Goal: Task Accomplishment & Management: Manage account settings

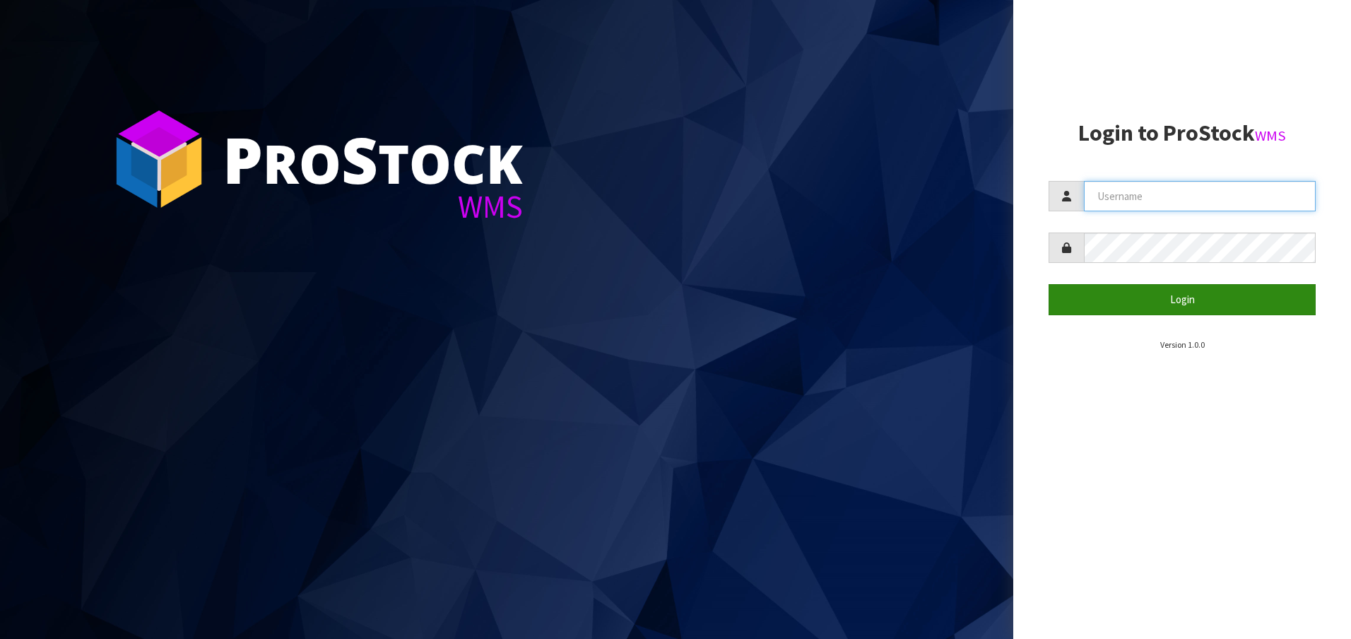
type input "[EMAIL_ADDRESS][DOMAIN_NAME]"
click at [1172, 303] on button "Login" at bounding box center [1182, 299] width 267 height 30
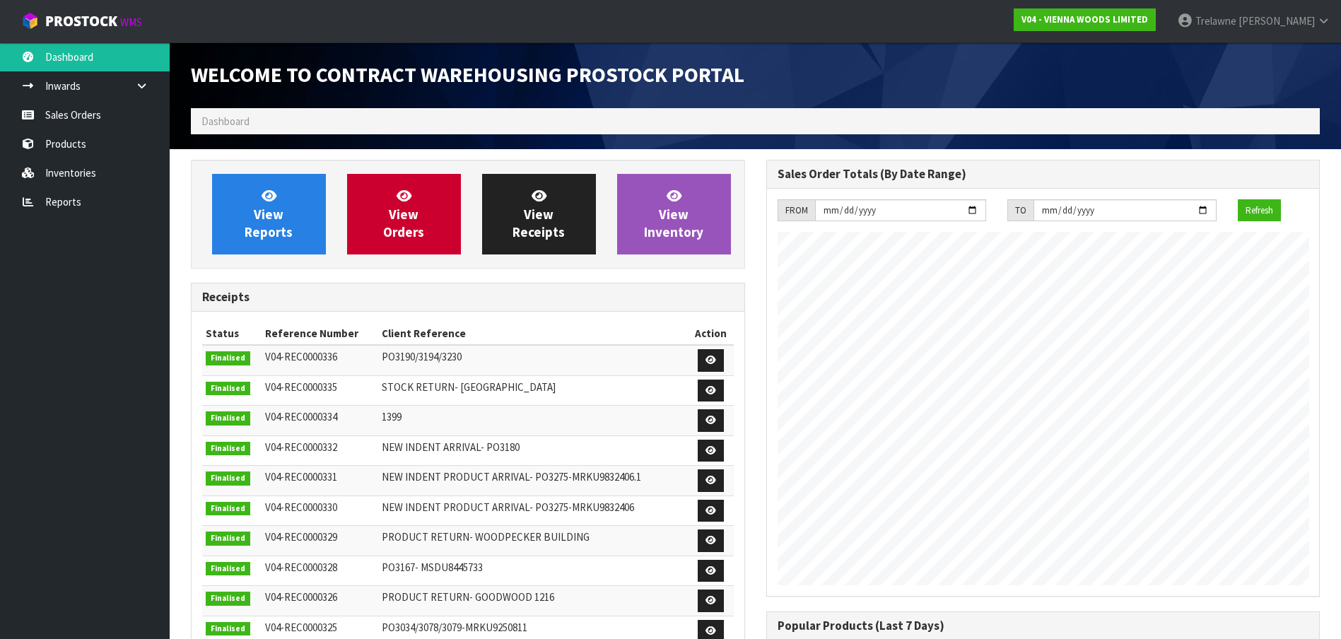
scroll to position [722, 575]
click at [56, 175] on link "Inventories" at bounding box center [85, 172] width 170 height 29
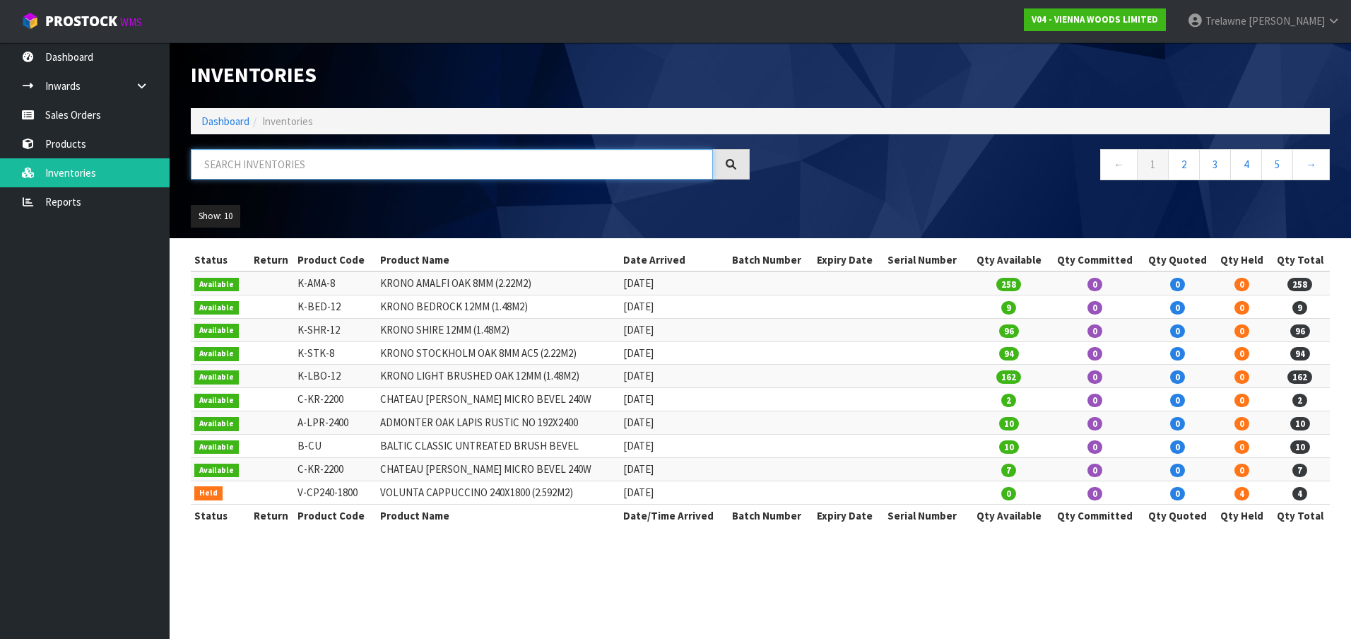
click at [268, 163] on input "text" at bounding box center [452, 164] width 522 height 30
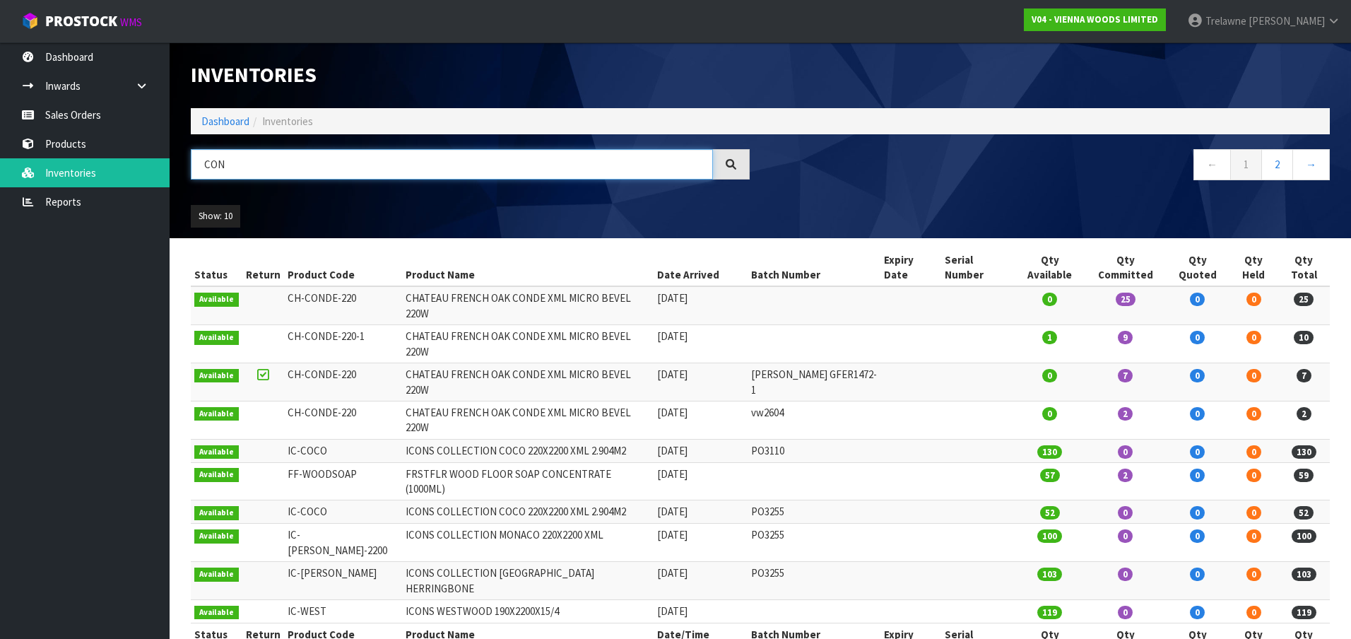
type input "CON"
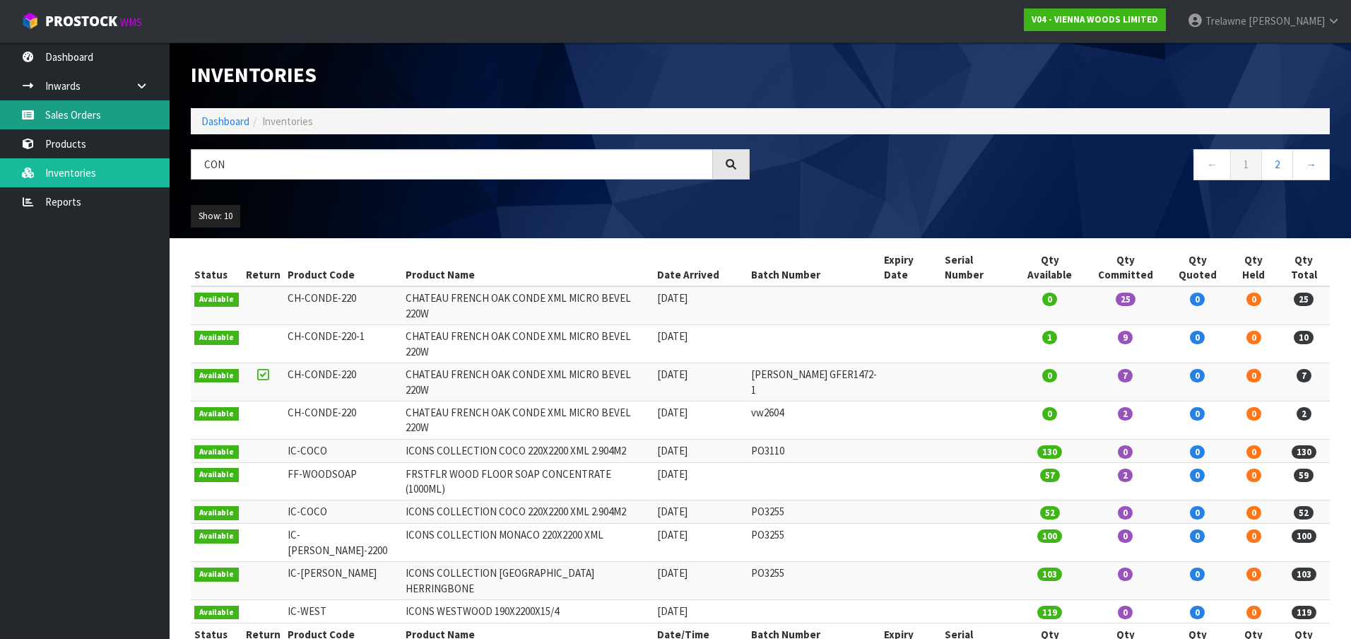
click at [54, 117] on link "Sales Orders" at bounding box center [85, 114] width 170 height 29
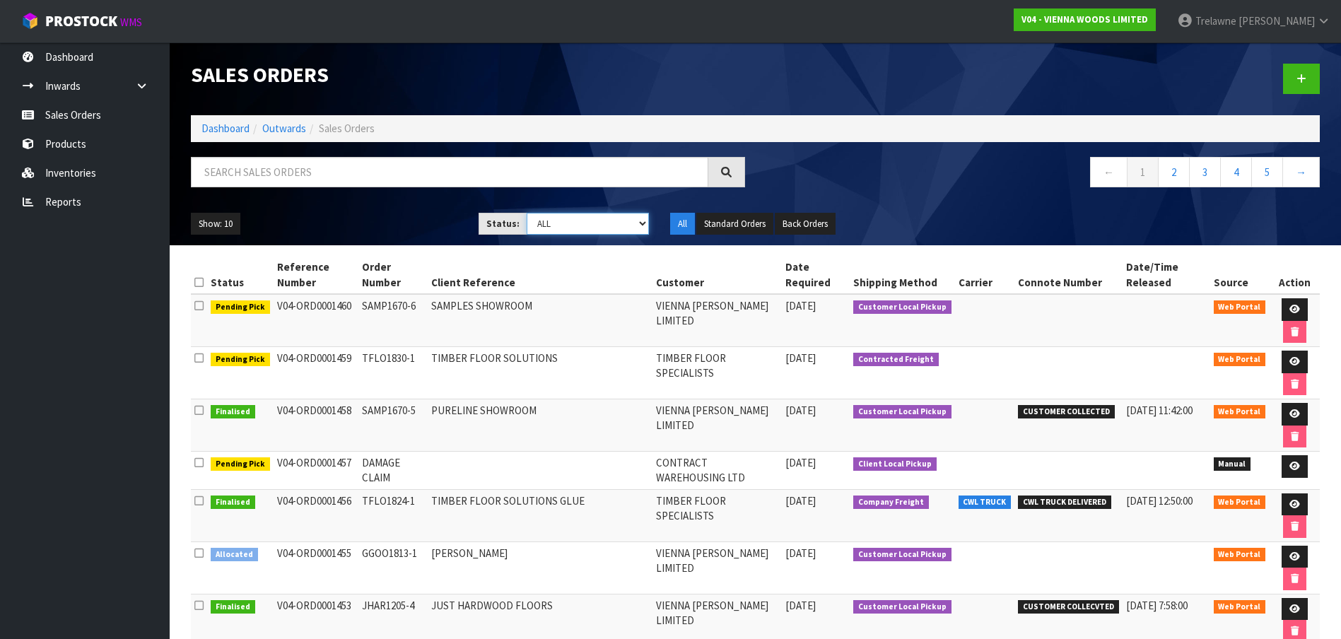
click at [642, 227] on select "Draft Pending Allocated Pending Pick Goods Picked Goods Packed Pending Charges …" at bounding box center [587, 224] width 122 height 22
select select "string:9"
click at [526, 213] on select "Draft Pending Allocated Pending Pick Goods Picked Goods Packed Pending Charges …" at bounding box center [587, 224] width 122 height 22
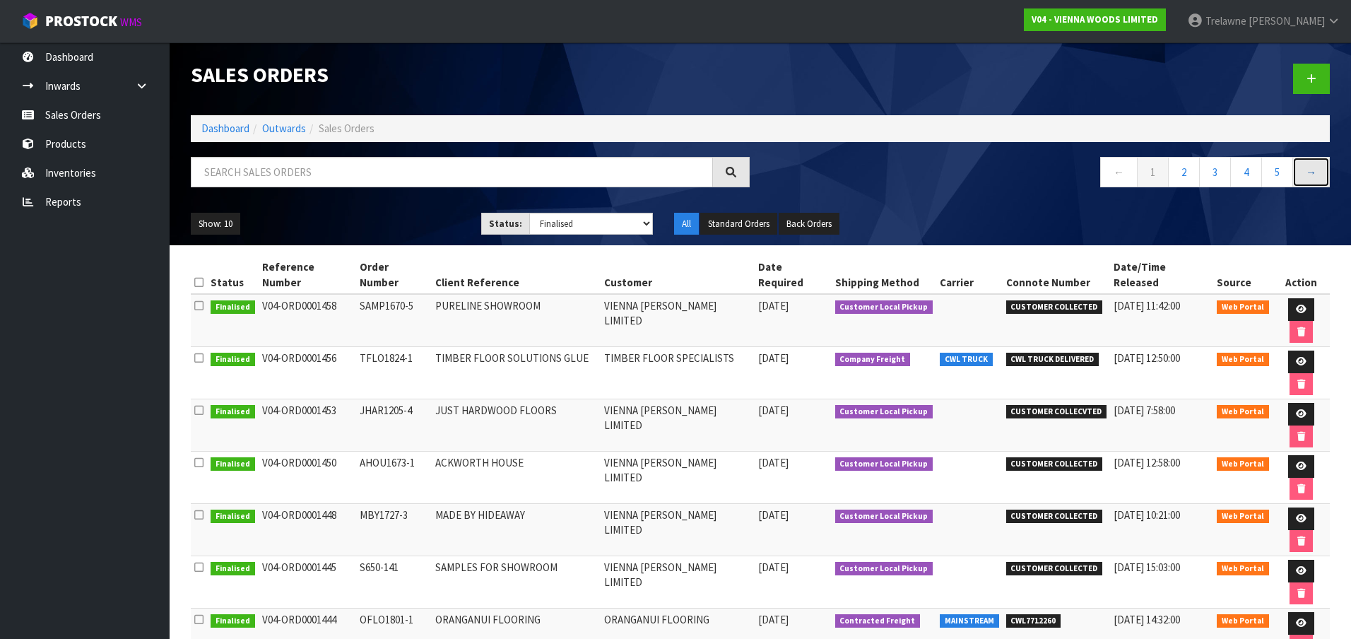
click at [1312, 174] on link "→" at bounding box center [1310, 172] width 37 height 30
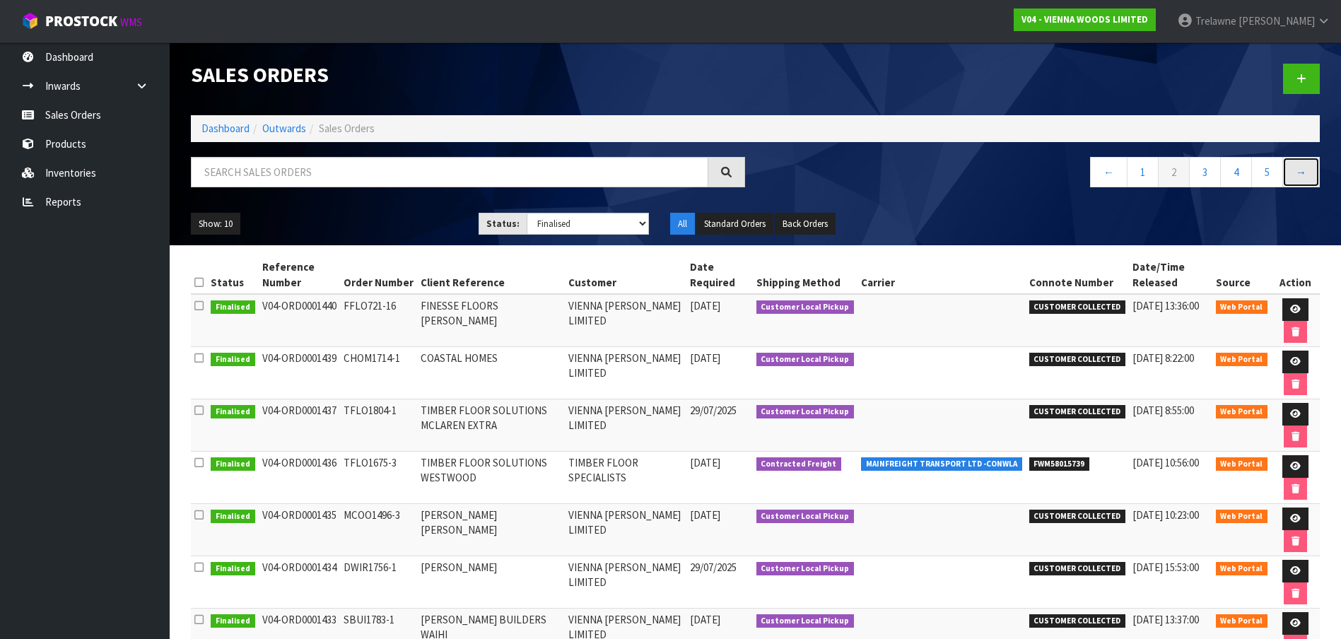
drag, startPoint x: 1300, startPoint y: 171, endPoint x: 1247, endPoint y: 217, distance: 69.6
click at [1300, 172] on link "→" at bounding box center [1300, 172] width 37 height 30
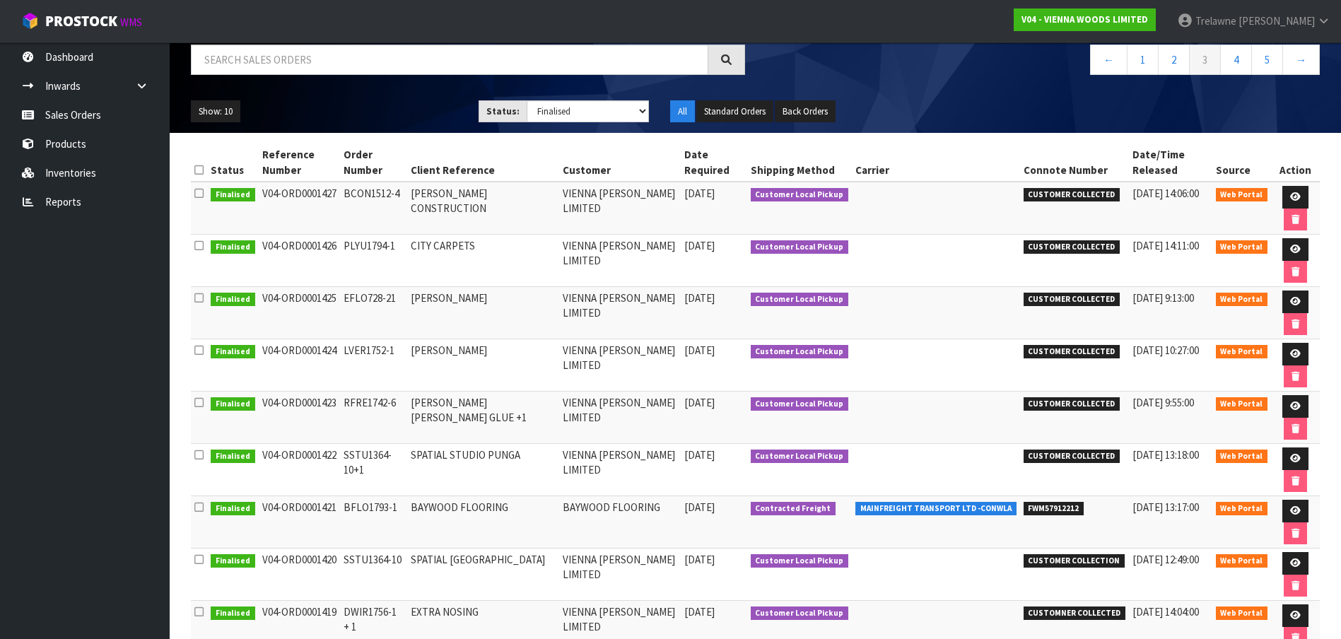
scroll to position [100, 0]
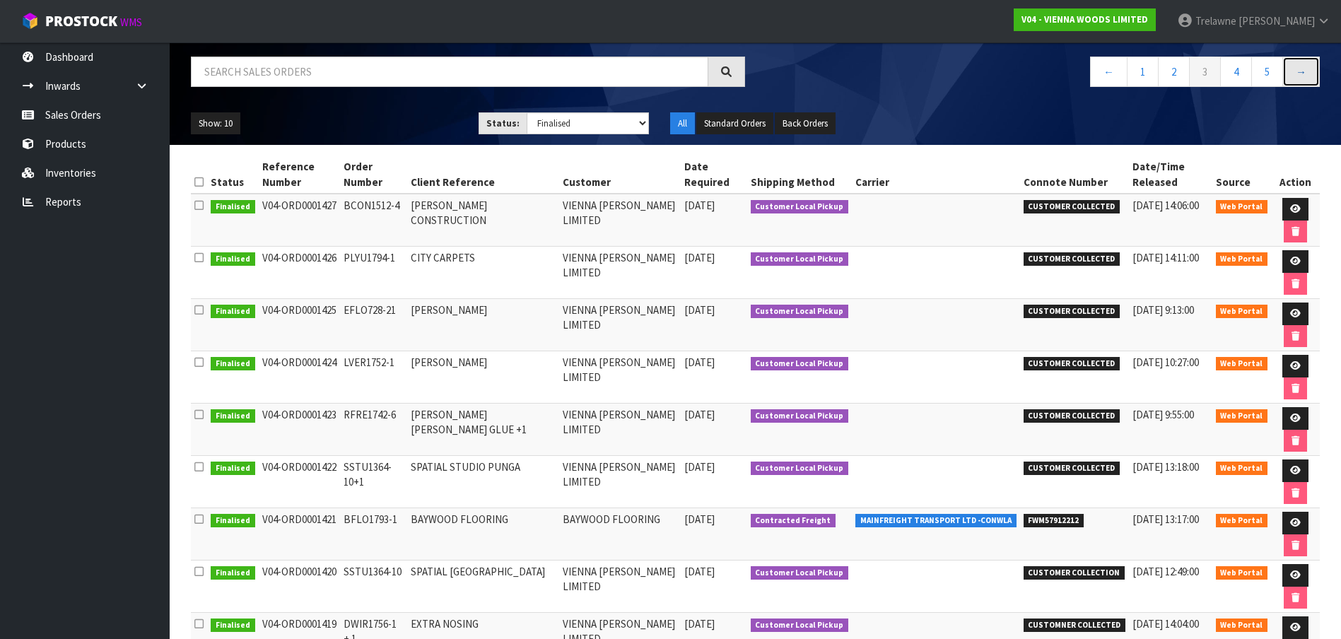
click at [1288, 80] on link "→" at bounding box center [1300, 72] width 37 height 30
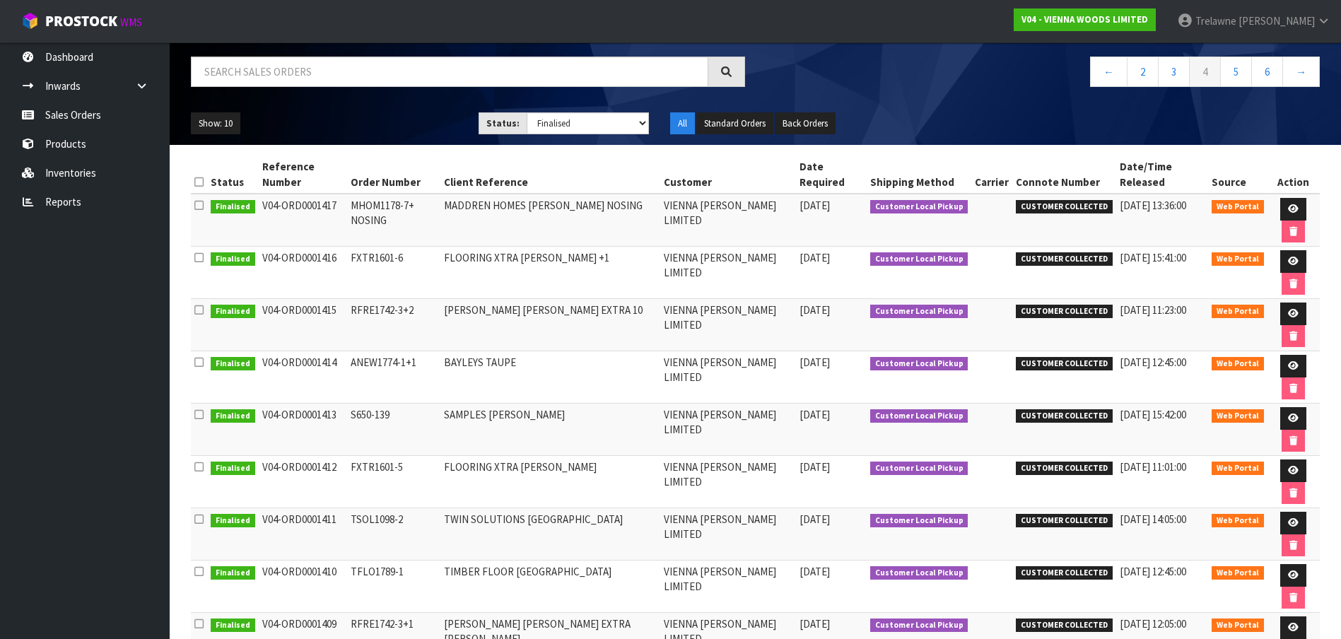
scroll to position [0, 0]
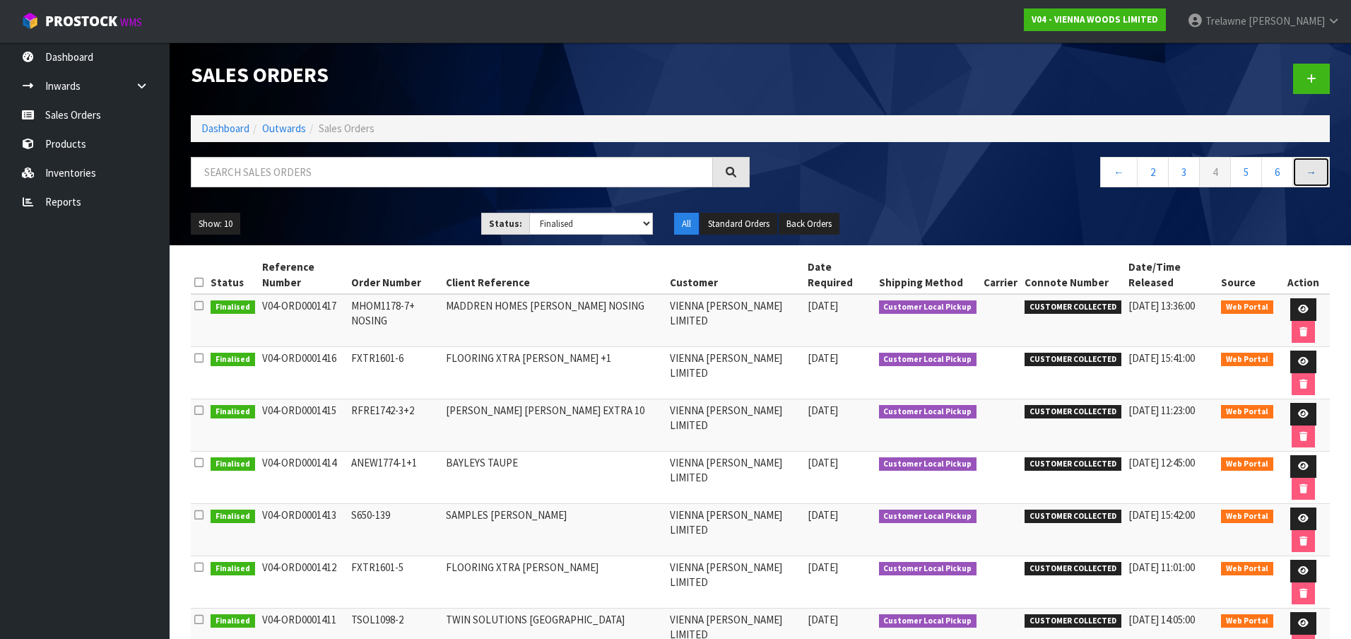
click at [1308, 173] on link "→" at bounding box center [1310, 172] width 37 height 30
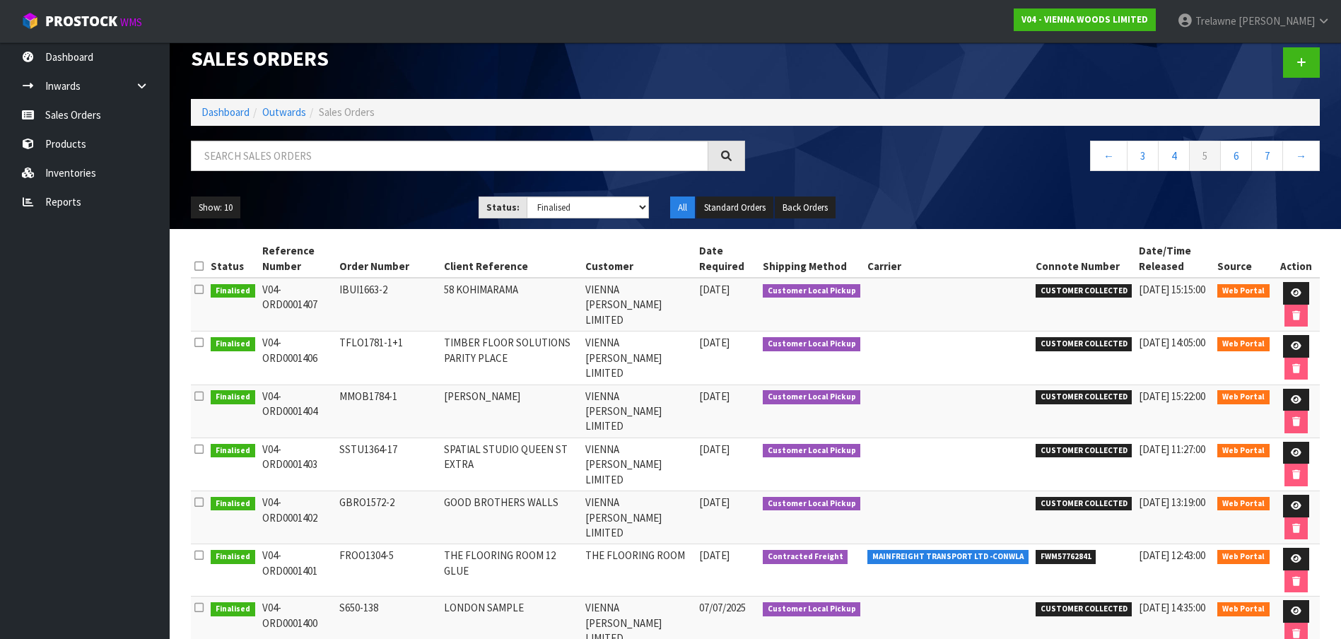
scroll to position [16, 0]
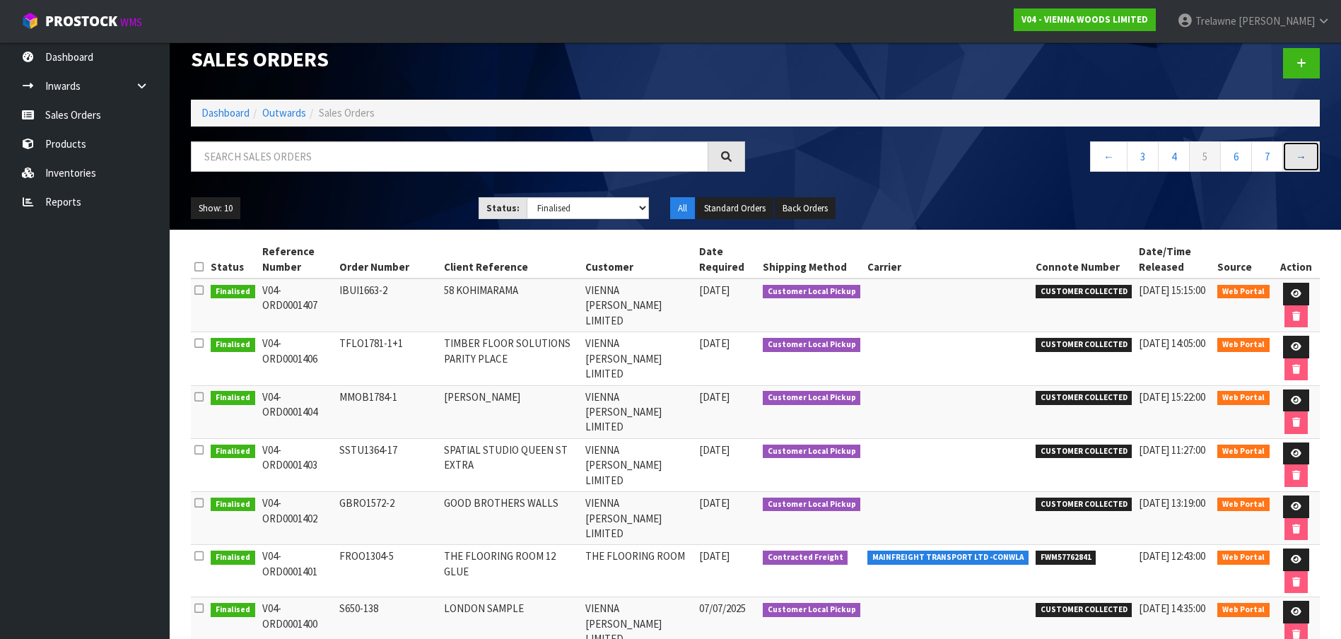
click at [1296, 158] on link "→" at bounding box center [1300, 156] width 37 height 30
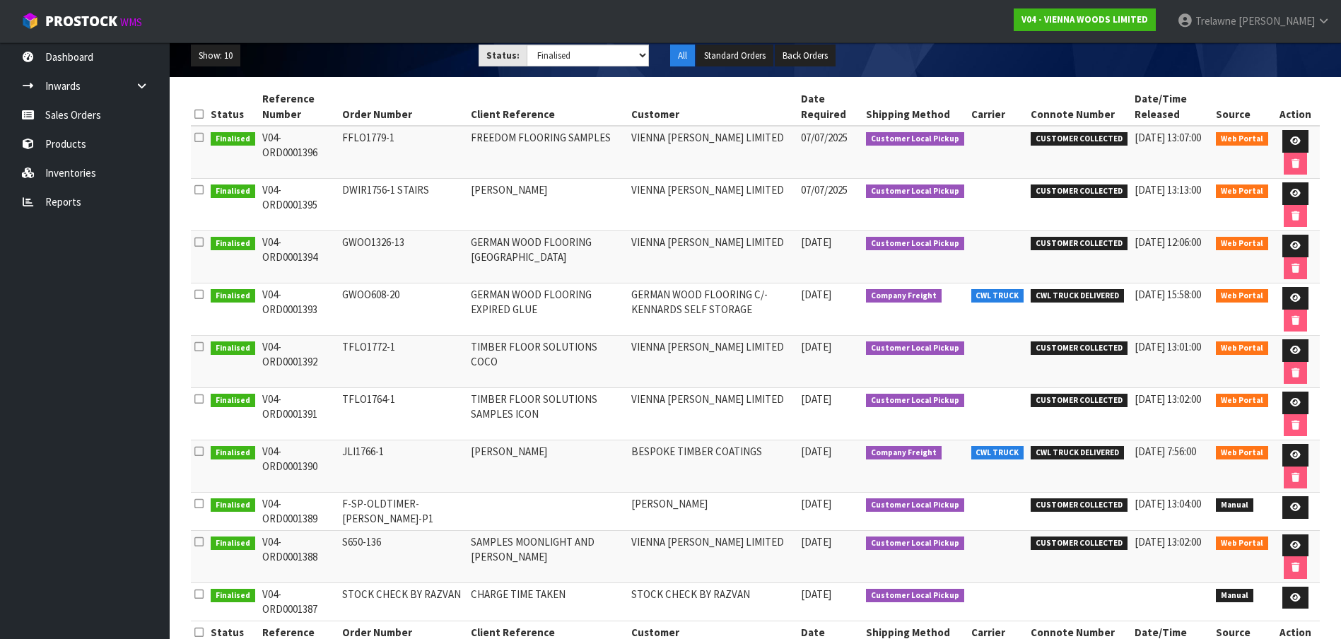
scroll to position [213, 0]
